Goal: Information Seeking & Learning: Learn about a topic

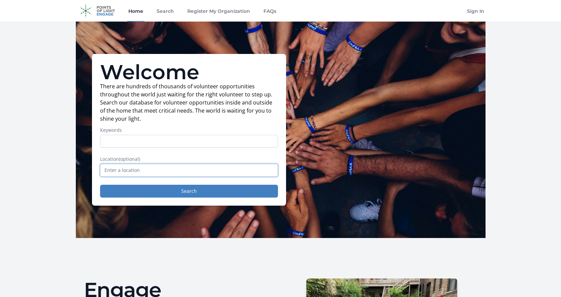
click at [124, 169] on input "text" at bounding box center [189, 170] width 178 height 13
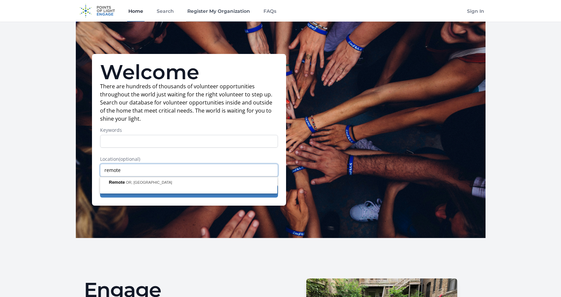
type input "remote"
drag, startPoint x: 126, startPoint y: 169, endPoint x: 67, endPoint y: 174, distance: 59.9
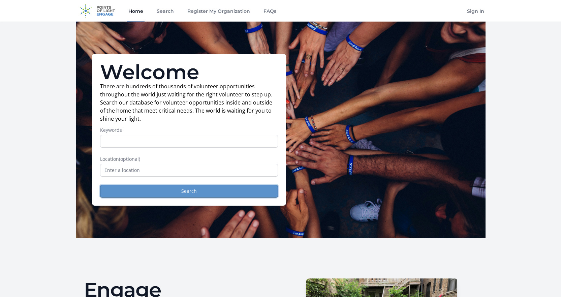
click at [118, 185] on button "Search" at bounding box center [189, 191] width 178 height 13
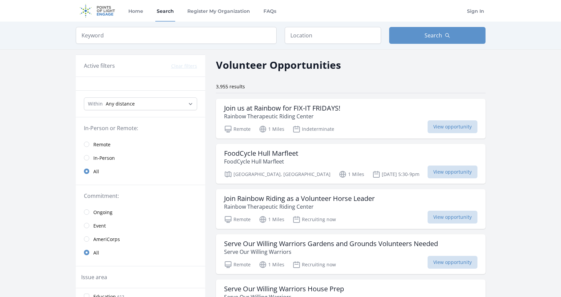
click at [101, 141] on span "Remote" at bounding box center [101, 144] width 17 height 8
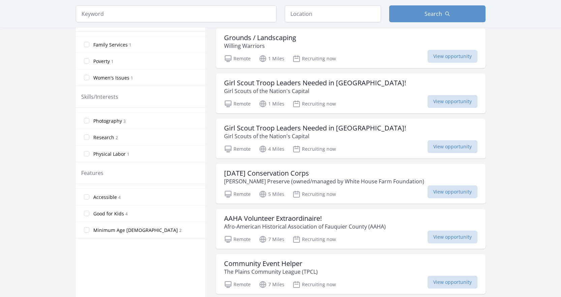
scroll to position [252, 0]
click at [187, 19] on input "search" at bounding box center [176, 13] width 201 height 17
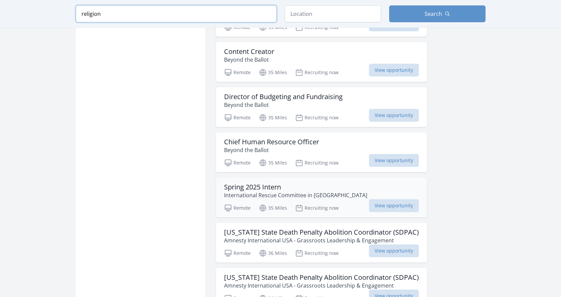
scroll to position [603, 0]
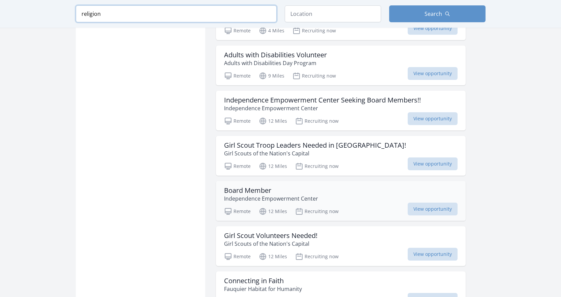
scroll to position [1603, 0]
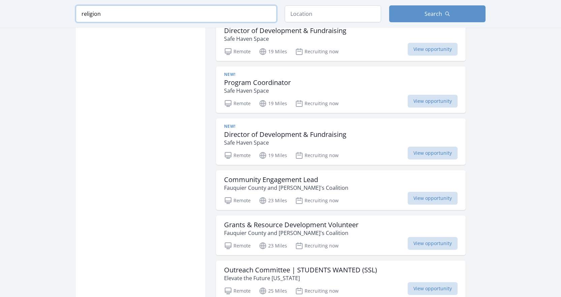
scroll to position [2066, 0]
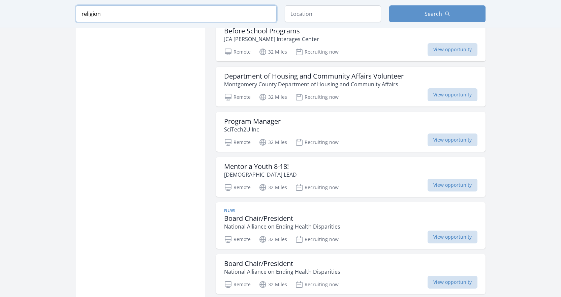
scroll to position [3355, 0]
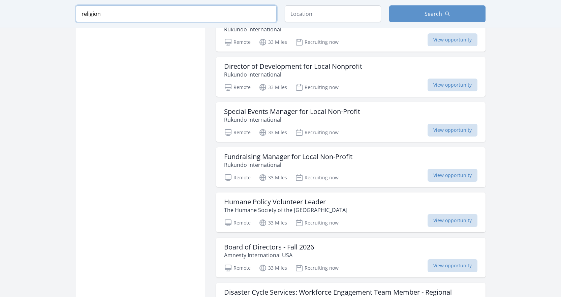
scroll to position [4200, 0]
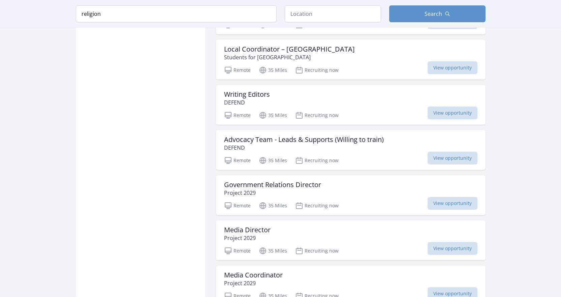
scroll to position [5247, 0]
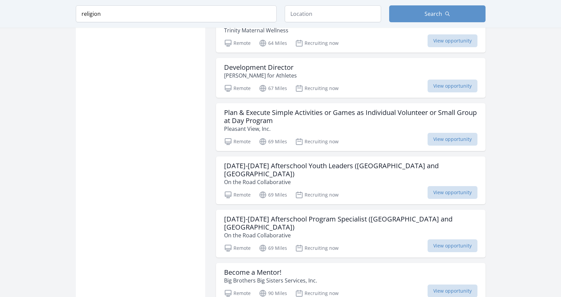
scroll to position [7091, 0]
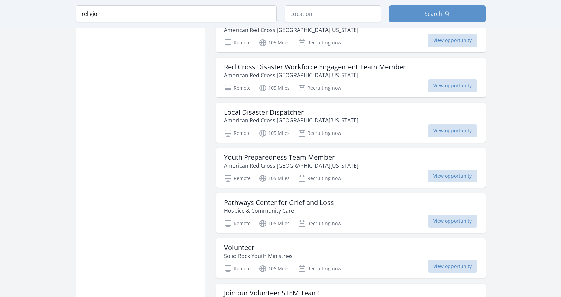
scroll to position [8001, 0]
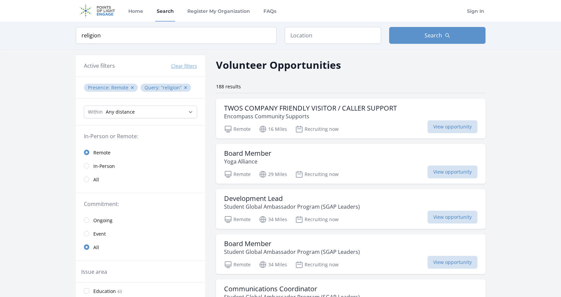
click at [154, 21] on div "Home Search Register My Organization FAQs" at bounding box center [202, 11] width 151 height 22
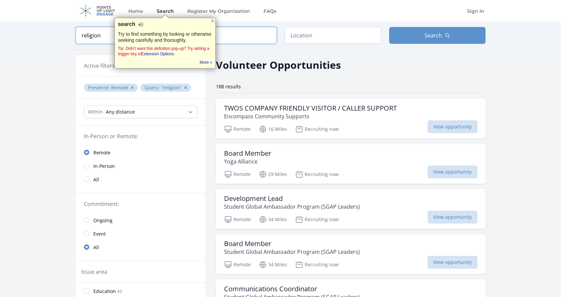
click at [99, 39] on input "religion" at bounding box center [176, 35] width 201 height 17
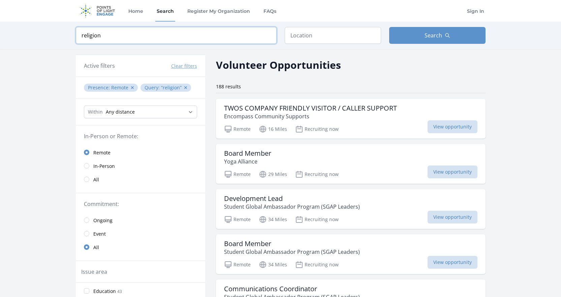
click at [99, 39] on input "religion" at bounding box center [176, 35] width 201 height 17
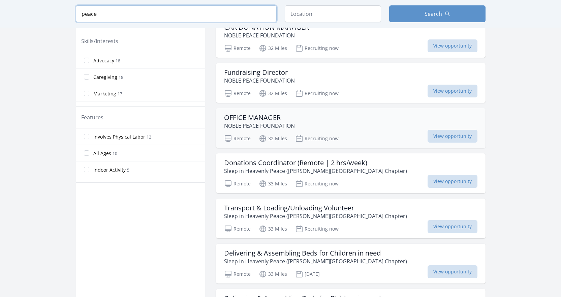
scroll to position [309, 0]
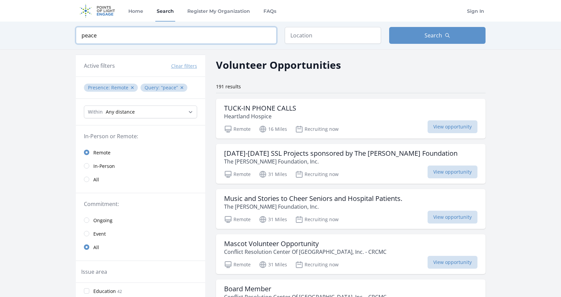
click at [126, 35] on input "peace" at bounding box center [176, 35] width 201 height 17
type input "united"
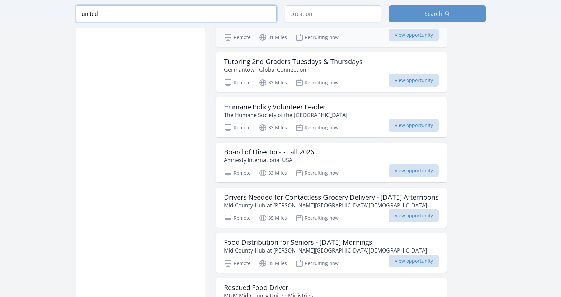
scroll to position [652, 0]
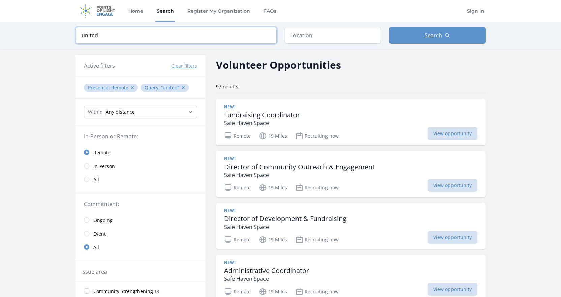
click at [109, 33] on input "united" at bounding box center [176, 35] width 201 height 17
